Goal: Task Accomplishment & Management: Use online tool/utility

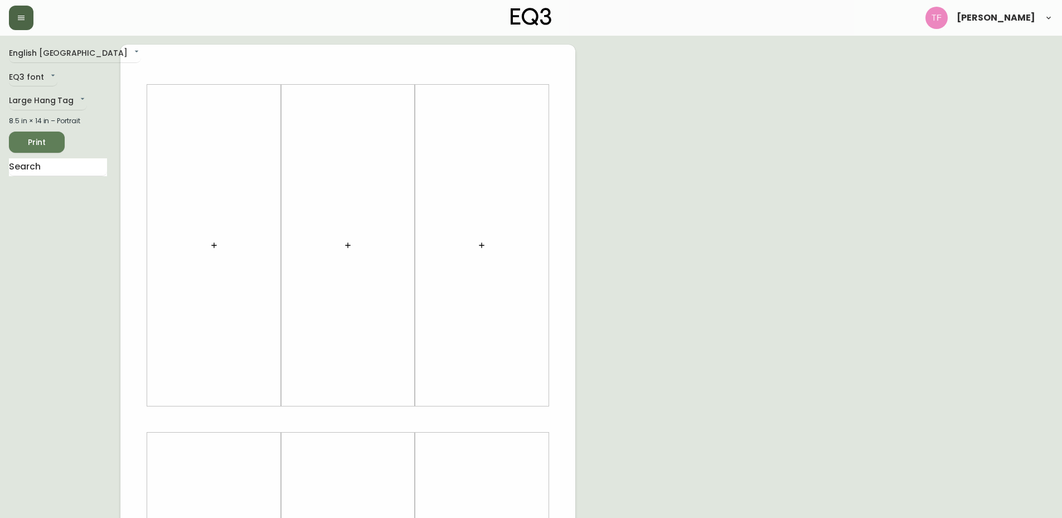
click at [20, 21] on icon "button" at bounding box center [21, 17] width 9 height 9
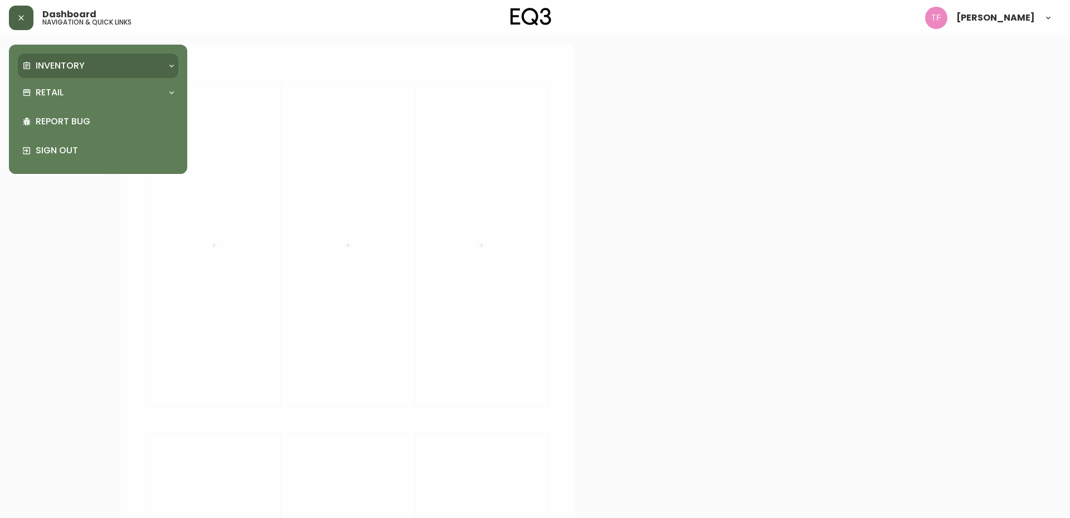
click at [80, 60] on p "Inventory" at bounding box center [60, 66] width 49 height 12
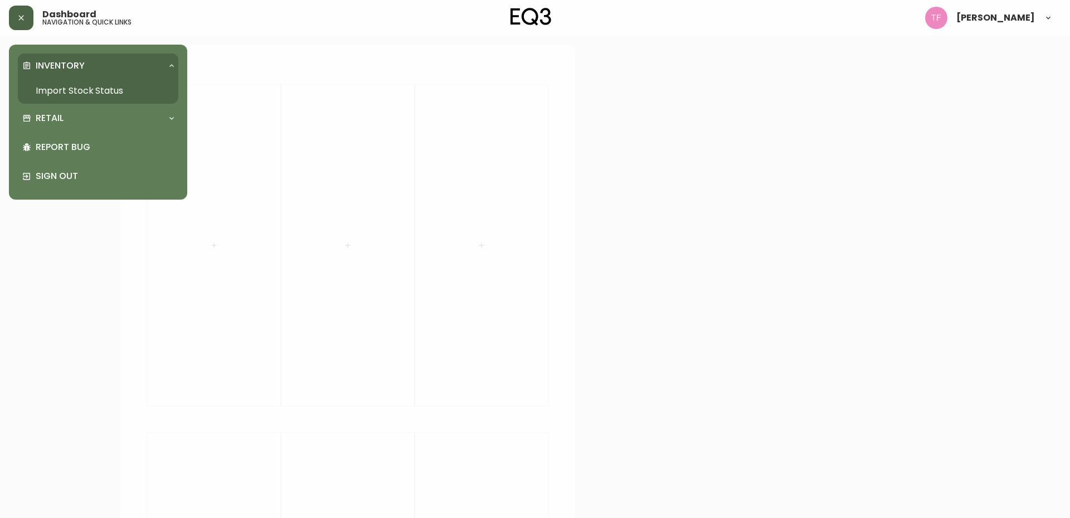
click at [111, 93] on link "Import Stock Status" at bounding box center [98, 91] width 160 height 26
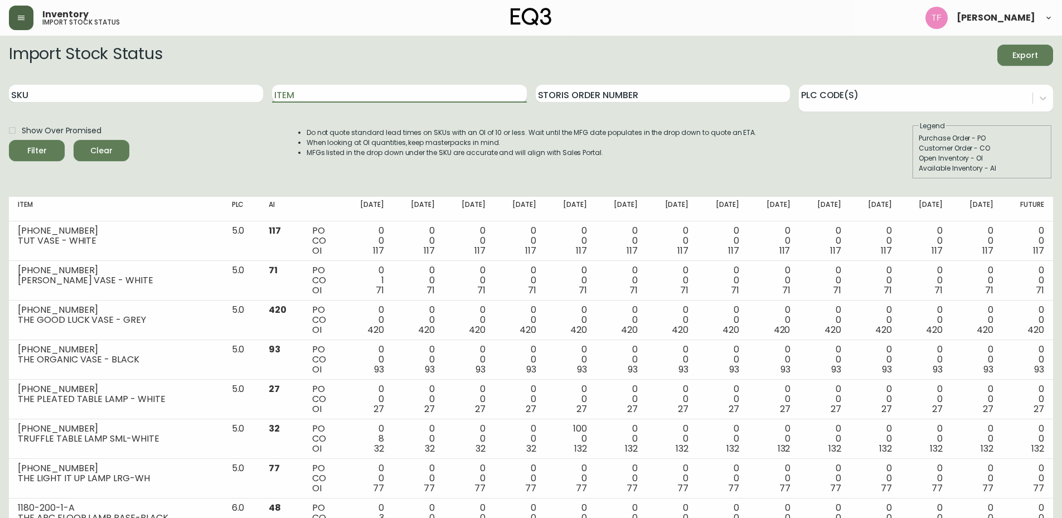
click at [413, 87] on input "Item" at bounding box center [399, 94] width 254 height 18
type input "custom"
click at [9, 140] on button "Filter" at bounding box center [37, 150] width 56 height 21
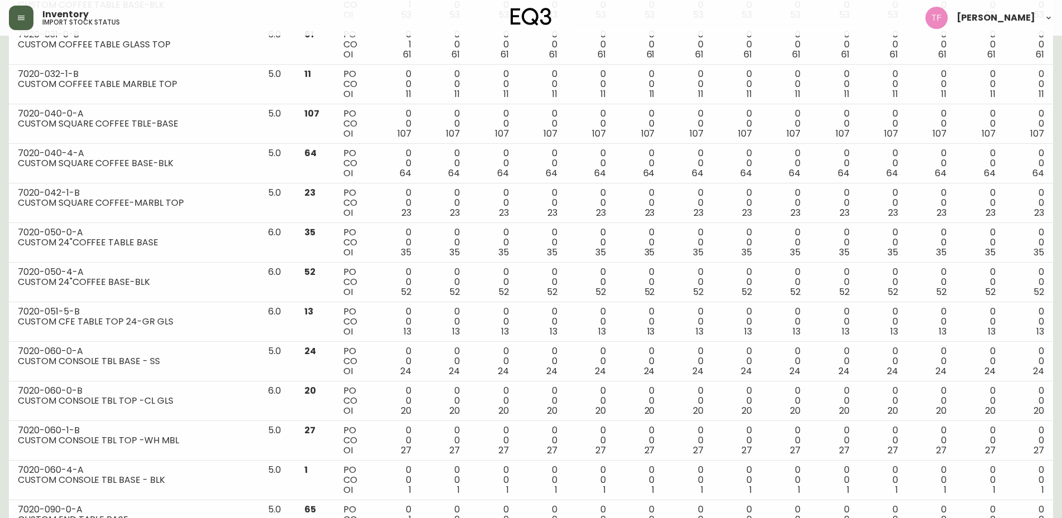
scroll to position [1093, 0]
